Goal: Task Accomplishment & Management: Manage account settings

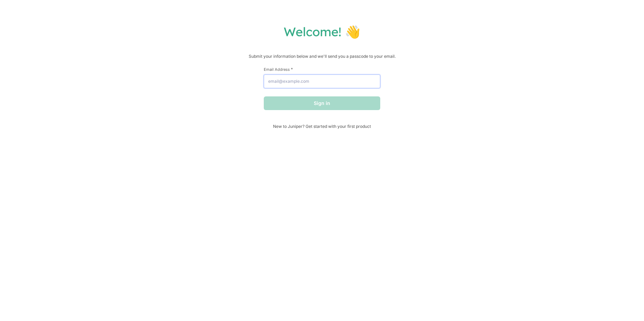
click at [288, 84] on input "Email Address *" at bounding box center [322, 82] width 116 height 14
type input "[EMAIL_ADDRESS][DOMAIN_NAME]"
click at [310, 106] on button "Sign in" at bounding box center [322, 104] width 116 height 14
click at [294, 82] on input "Email Address *" at bounding box center [322, 82] width 116 height 14
type input "[EMAIL_ADDRESS][DOMAIN_NAME]"
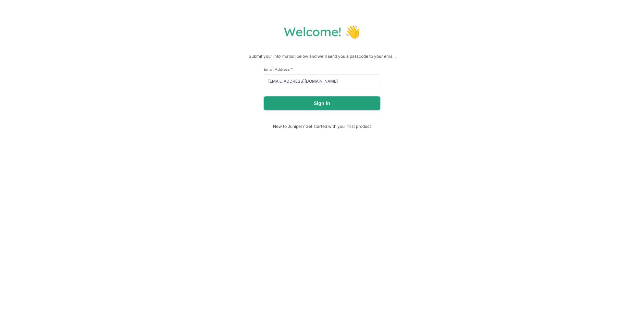
click at [320, 104] on button "Sign in" at bounding box center [322, 104] width 116 height 14
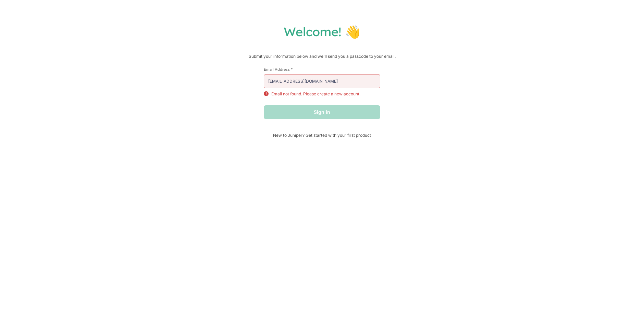
click at [264, 94] on icon at bounding box center [266, 93] width 5 height 5
